Goal: Information Seeking & Learning: Learn about a topic

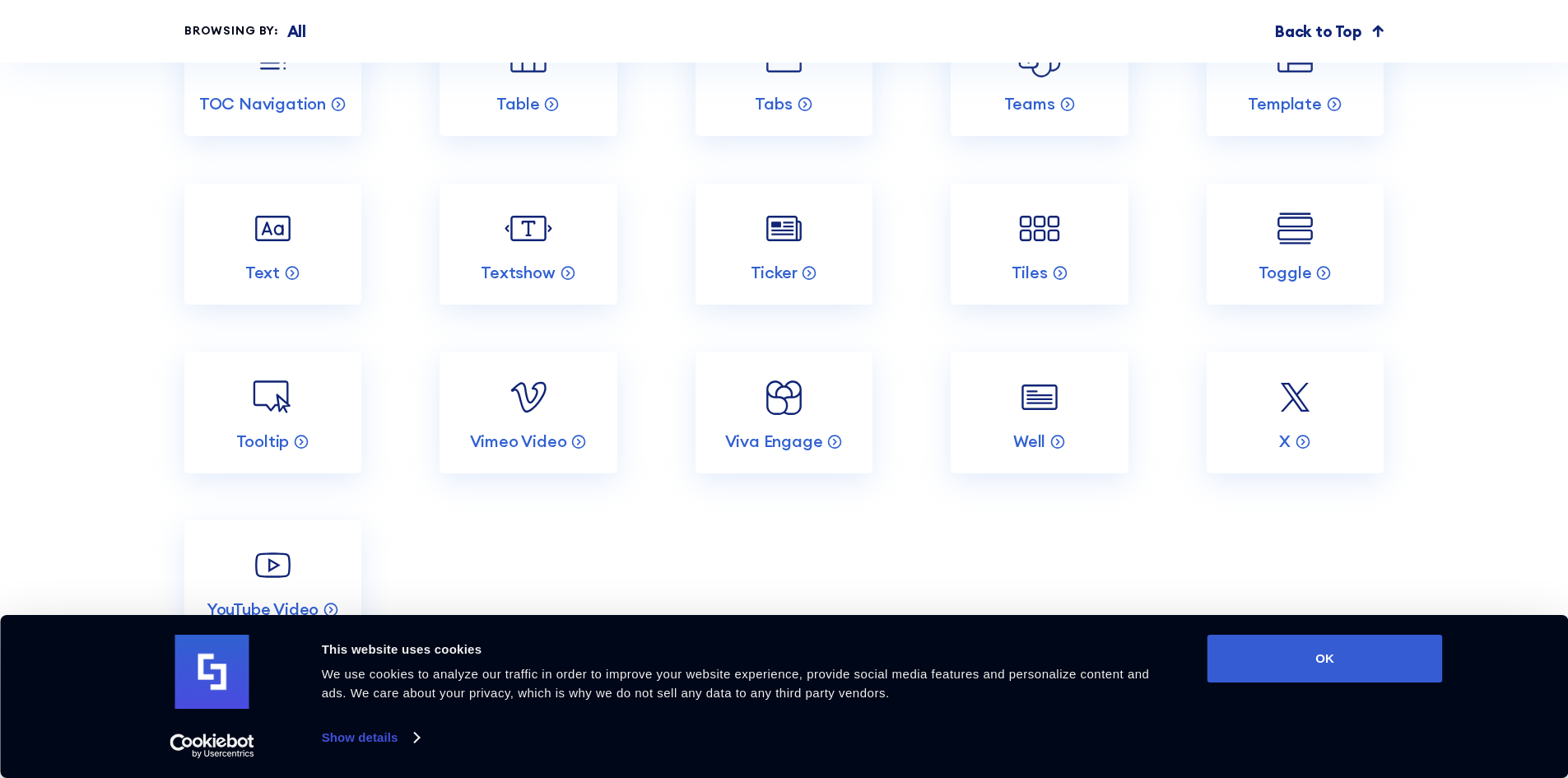
scroll to position [6724, 0]
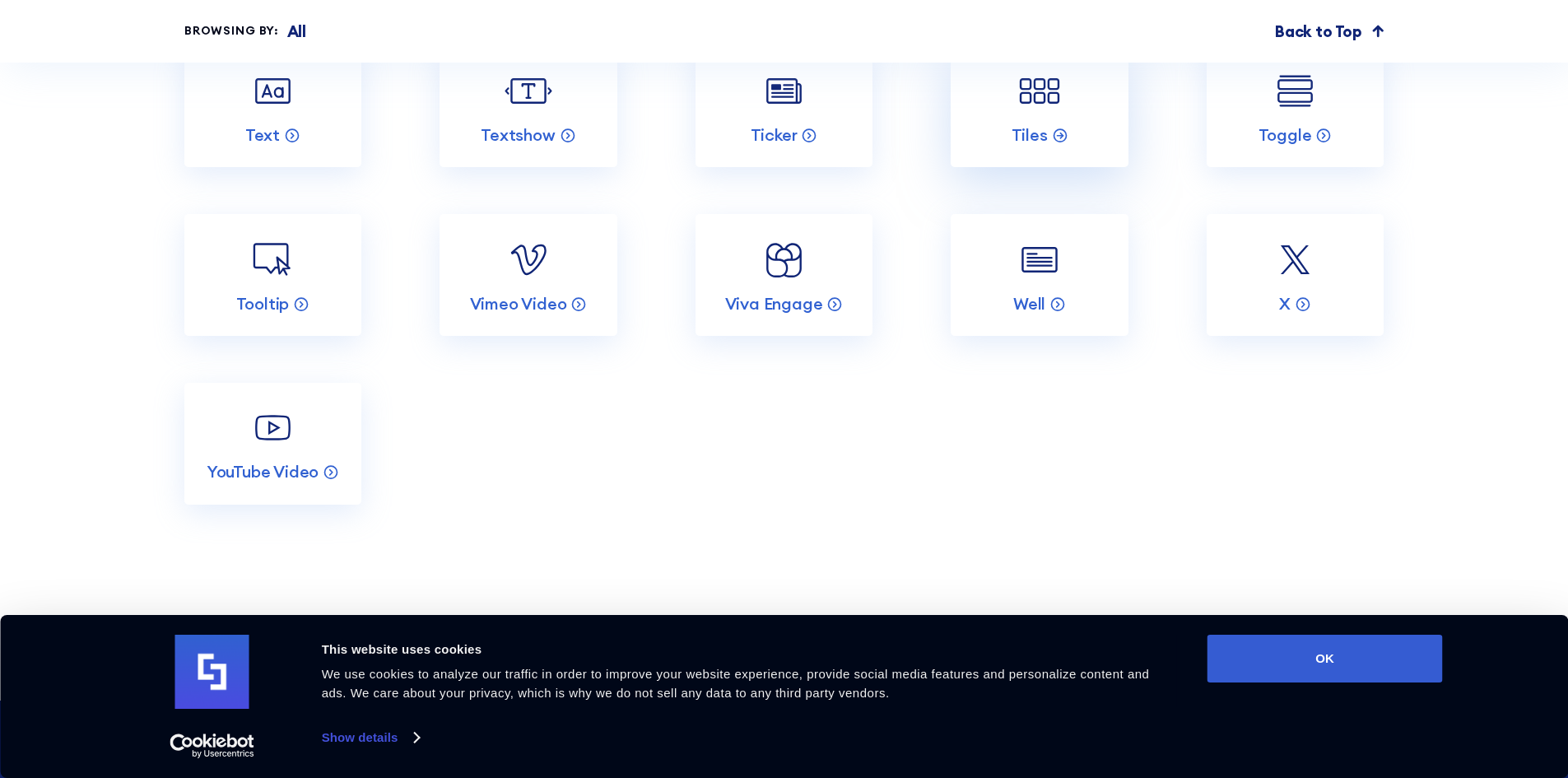
click at [1033, 148] on link "Tiles" at bounding box center [1039, 107] width 177 height 122
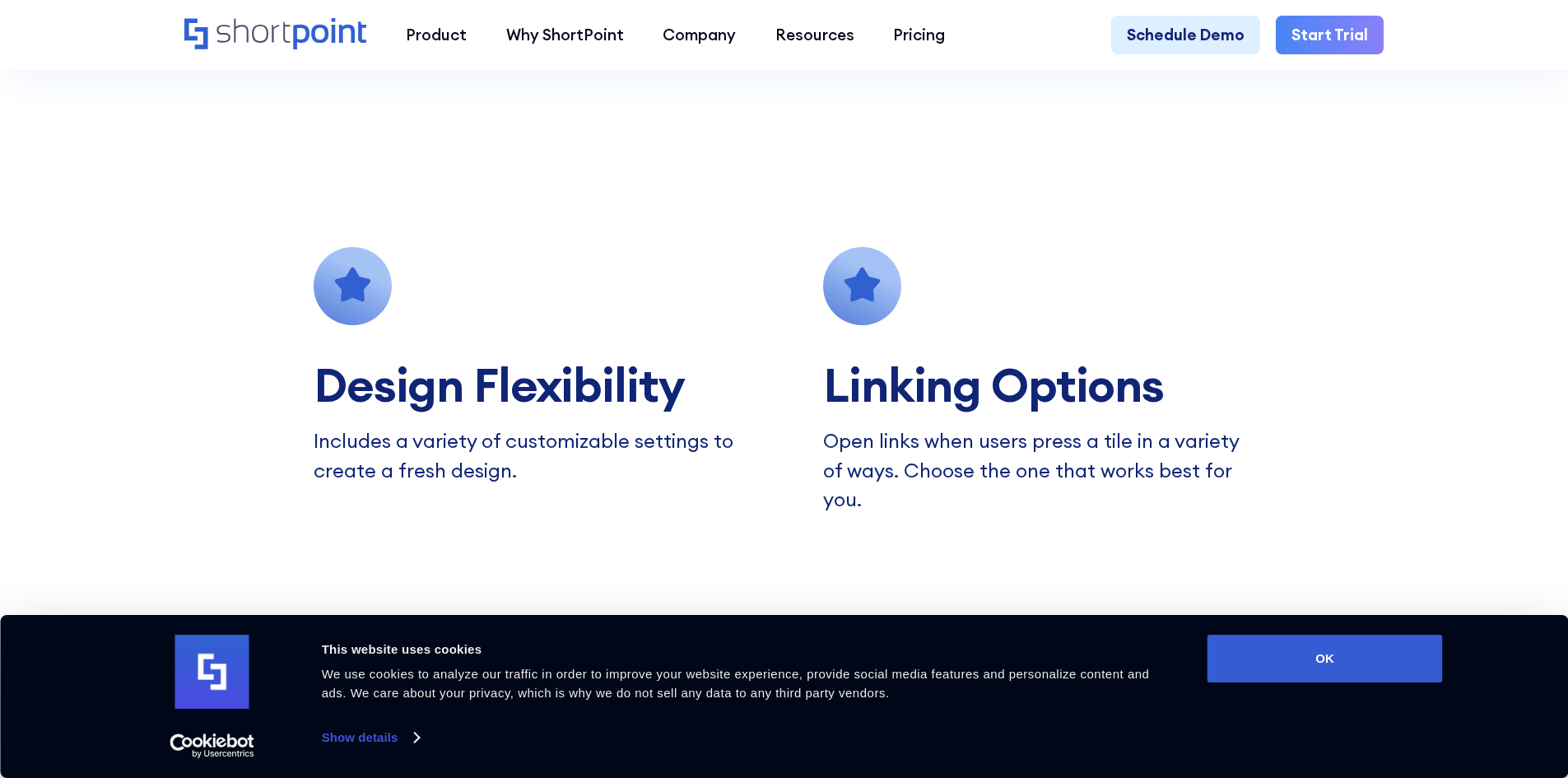
scroll to position [1098, 0]
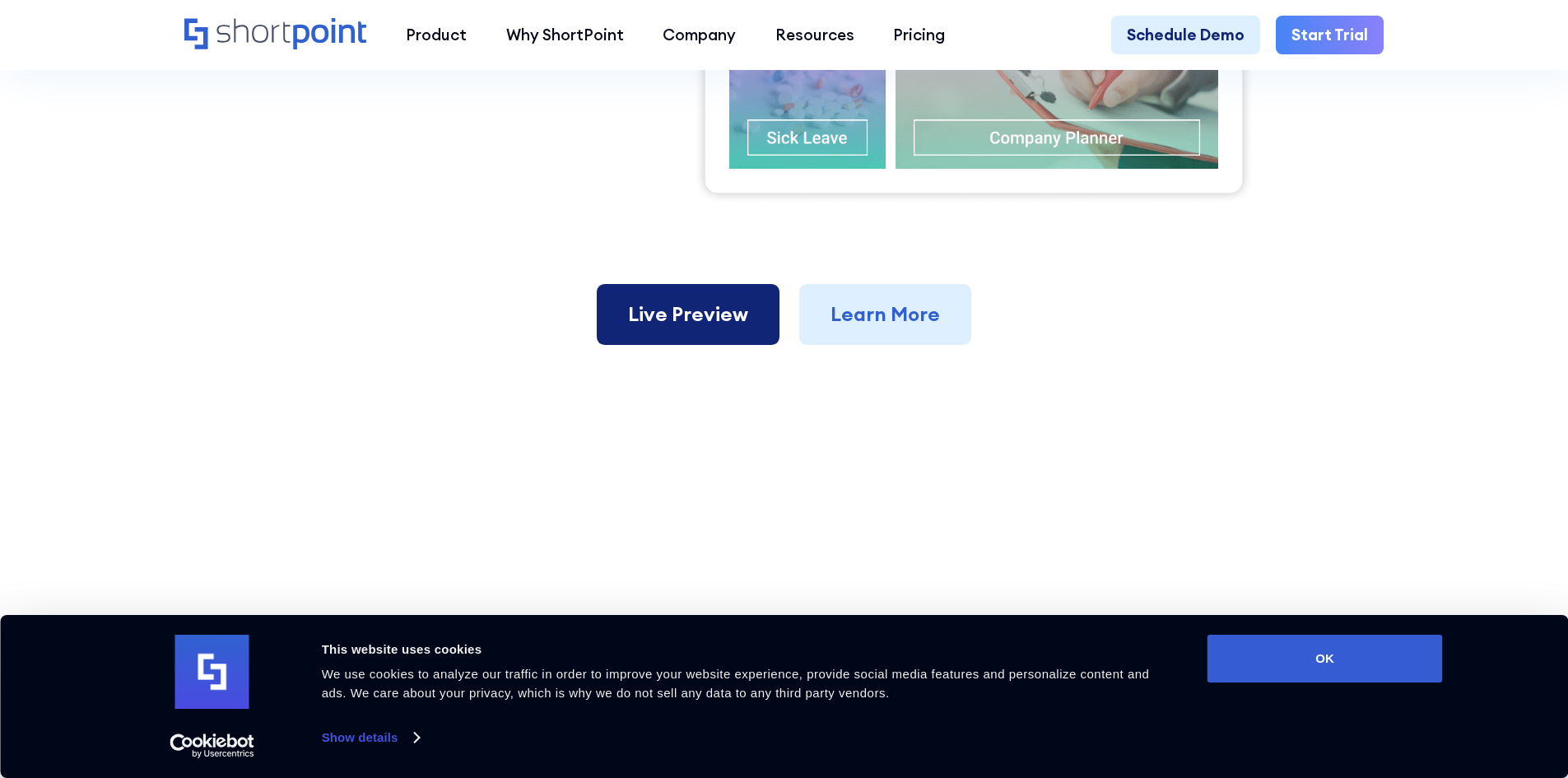
click at [657, 308] on link "Live Preview" at bounding box center [688, 315] width 182 height 61
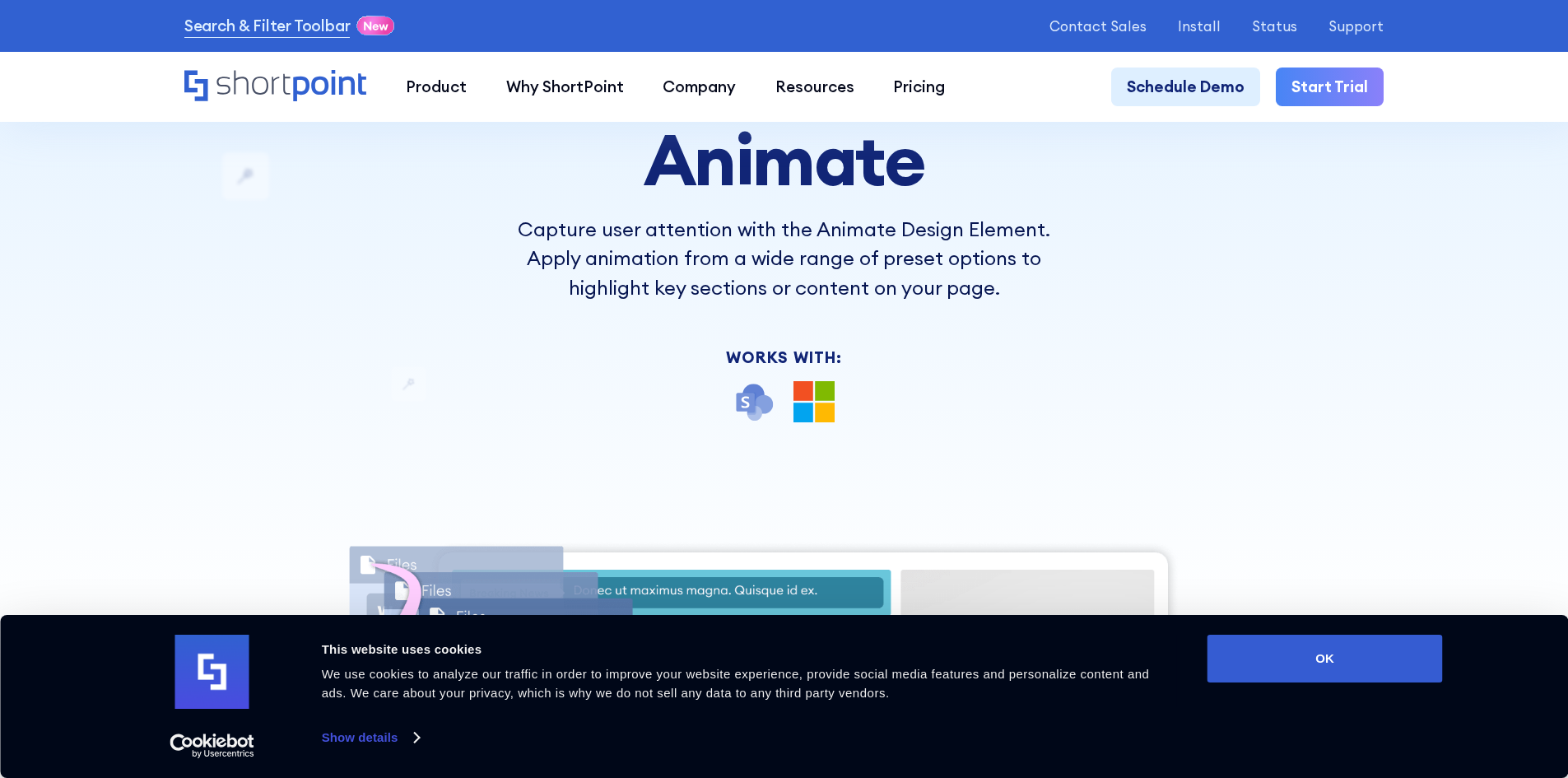
scroll to position [549, 0]
